Goal: Task Accomplishment & Management: Use online tool/utility

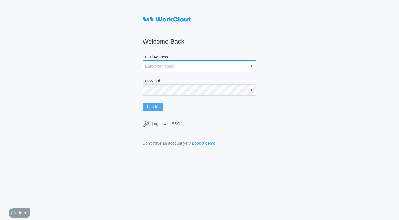
type input "[PERSON_NAME][EMAIL_ADDRESS][DOMAIN_NAME]"
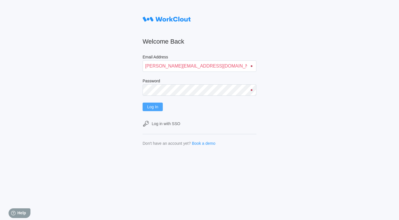
click at [154, 108] on span "Log In" at bounding box center [152, 107] width 11 height 4
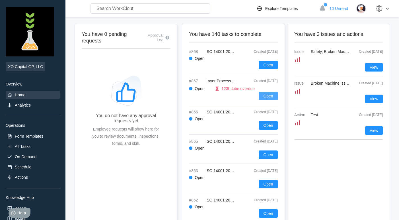
click at [269, 95] on span "Open" at bounding box center [268, 96] width 10 height 4
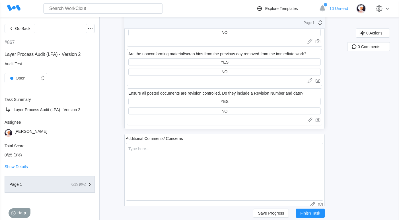
scroll to position [931, 0]
